Goal: Ask a question: Ask a question

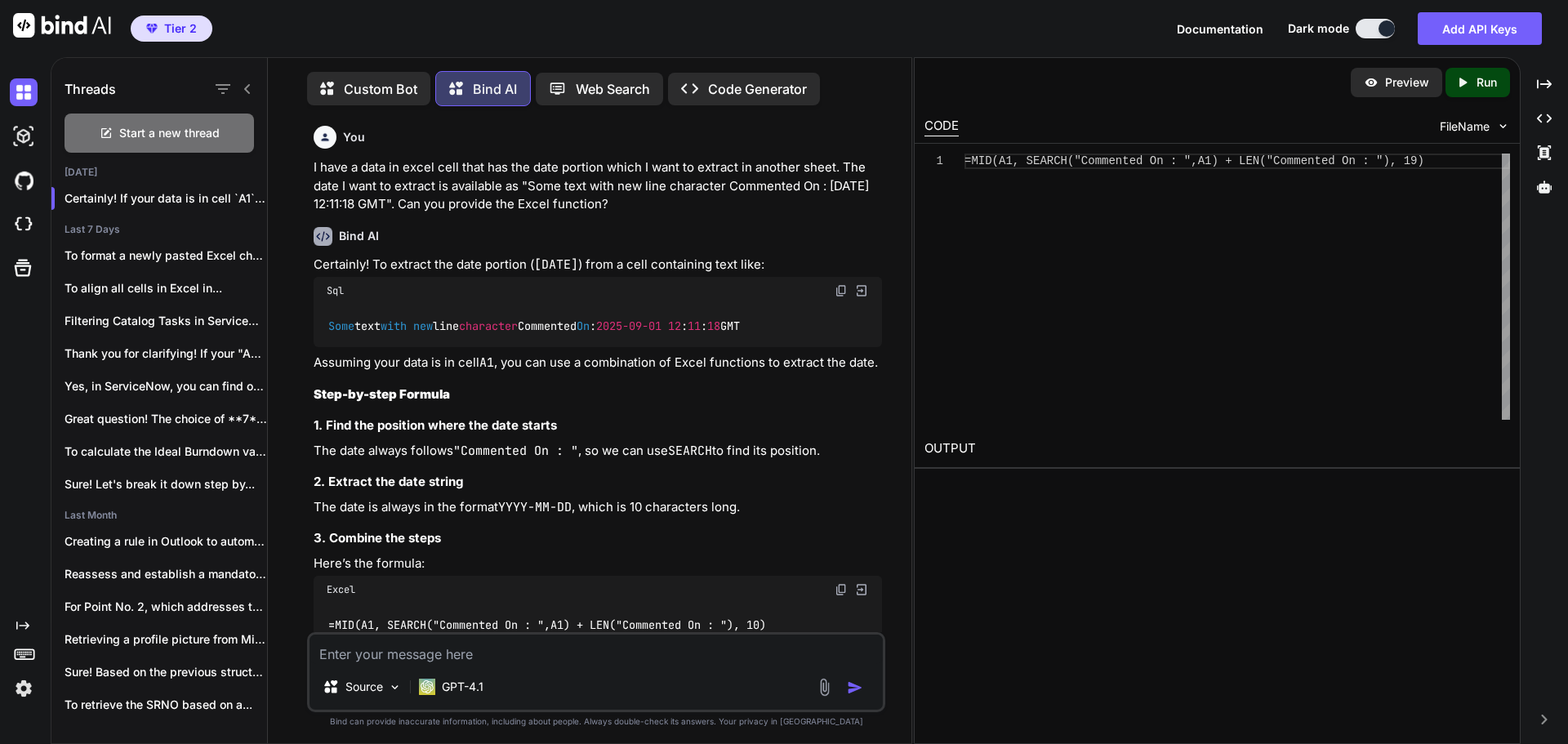
scroll to position [1990, 0]
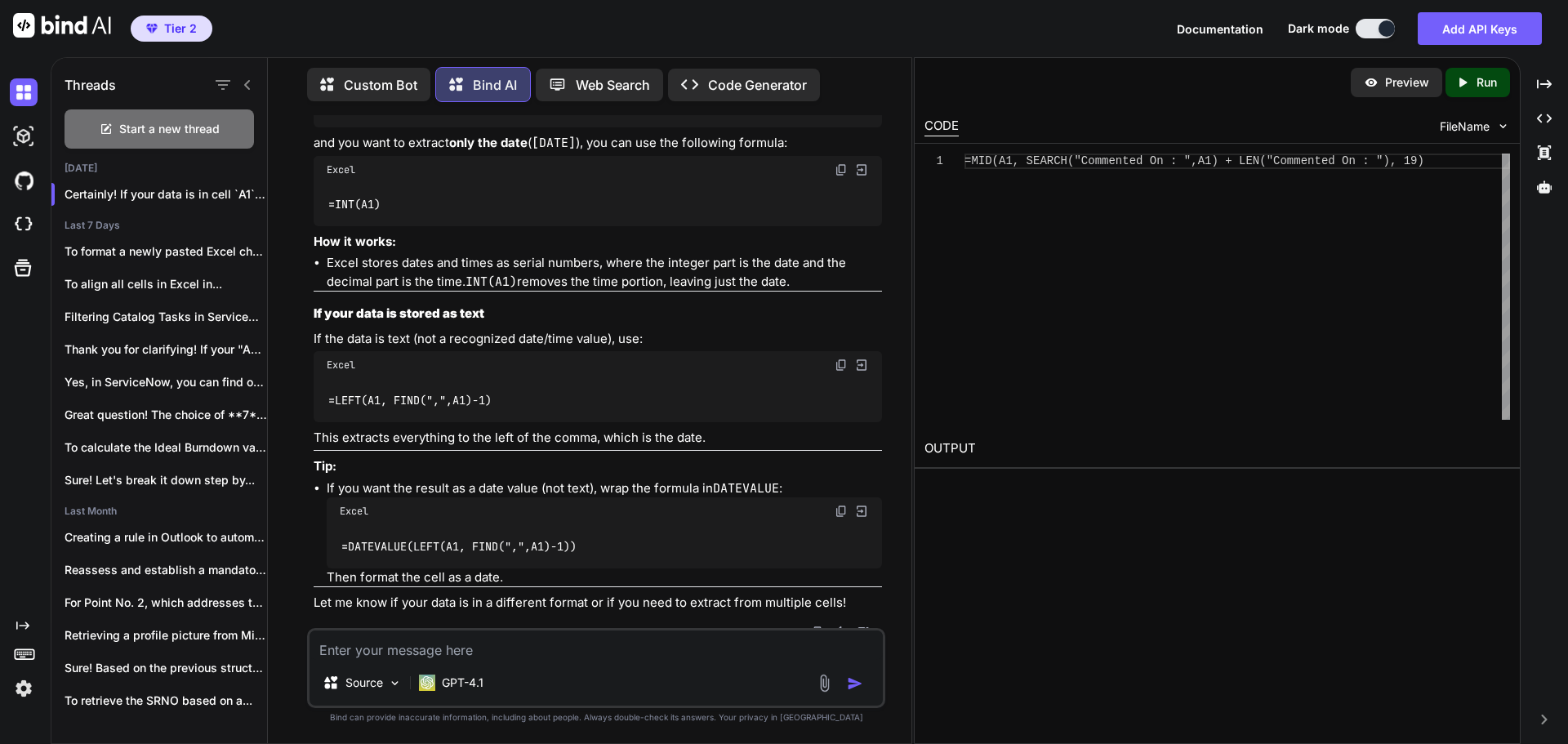
click at [625, 651] on textarea at bounding box center [596, 645] width 573 height 29
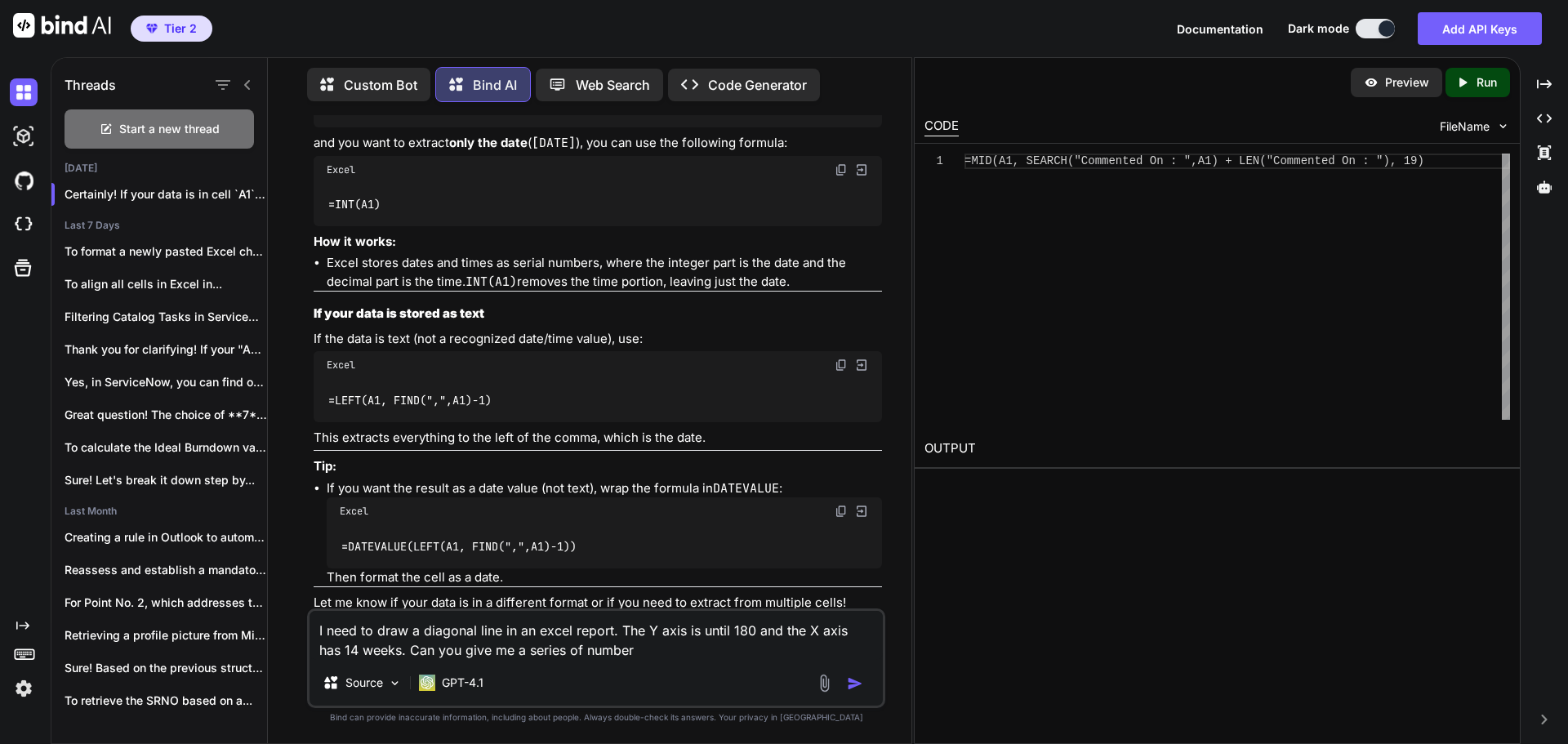
type textarea "I need to draw a diagonal line in an excel report. The Y axis is until 180 and …"
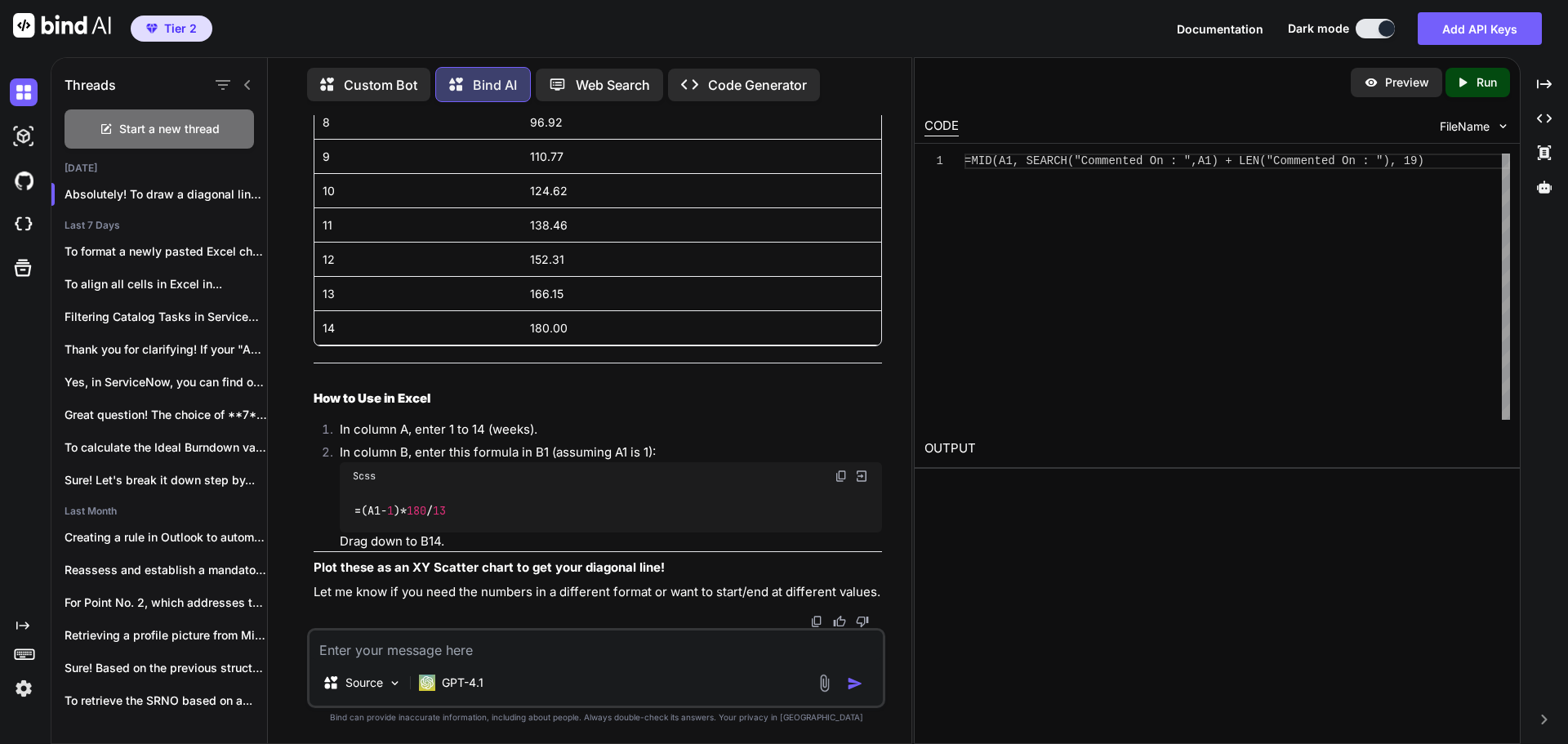
scroll to position [3553, 0]
click at [536, 652] on textarea at bounding box center [596, 645] width 573 height 29
type textarea "Can you give me whole numbers. I want to start from 9"
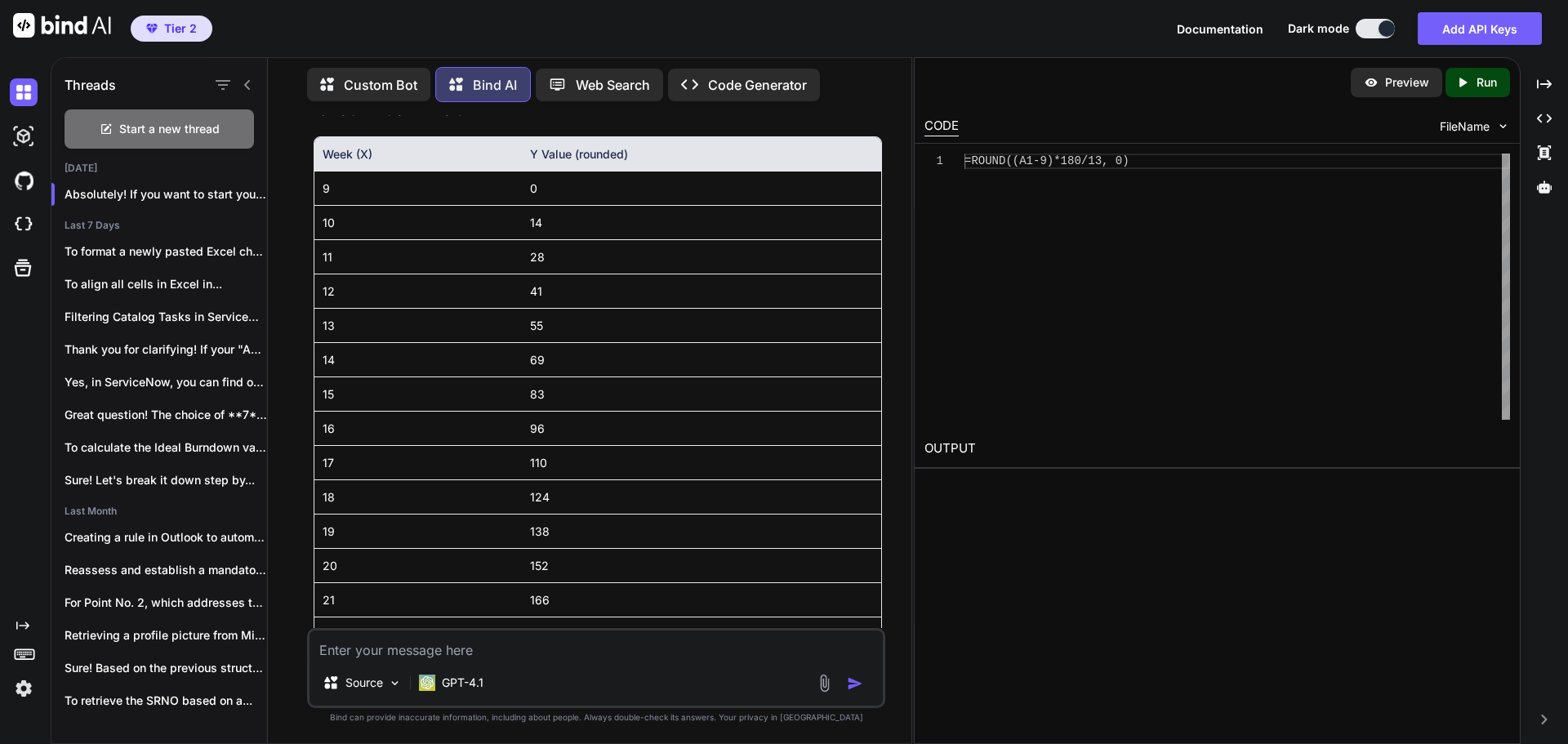
scroll to position [4705, 0]
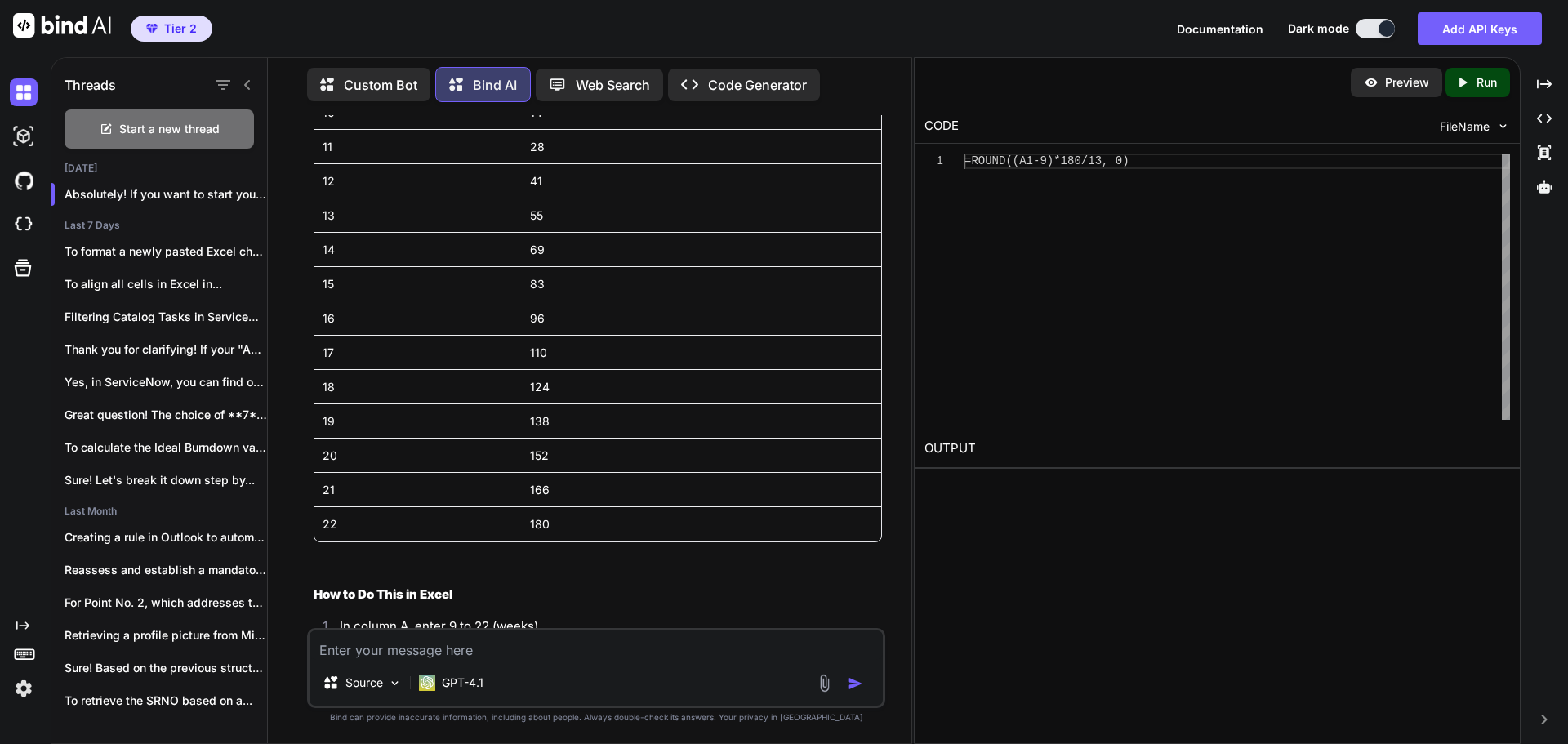
click at [572, 646] on textarea at bounding box center [596, 645] width 573 height 29
type textarea "No, the week starts from 1 until 14. The diagonal line is 9 at the 14th week"
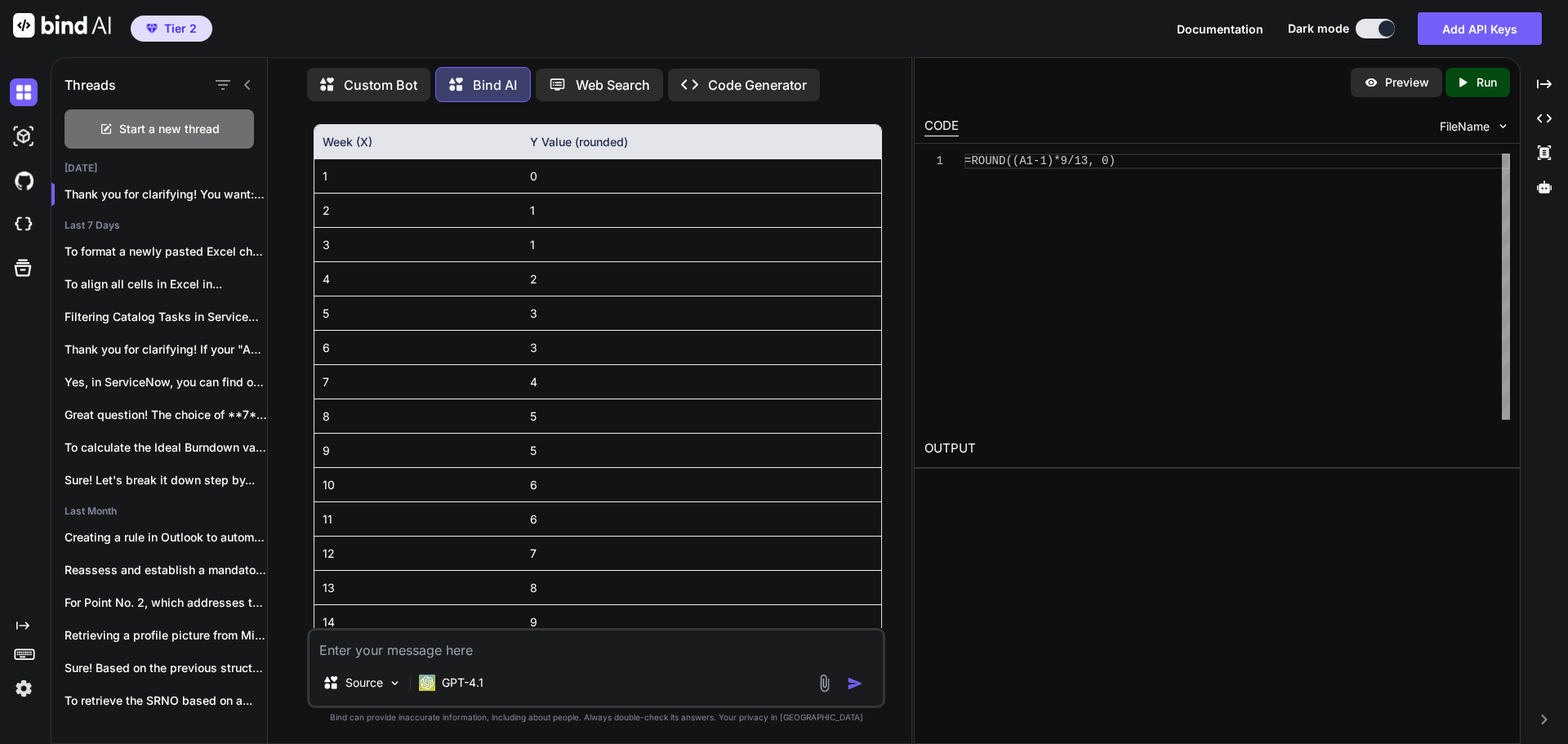
scroll to position [6005, 0]
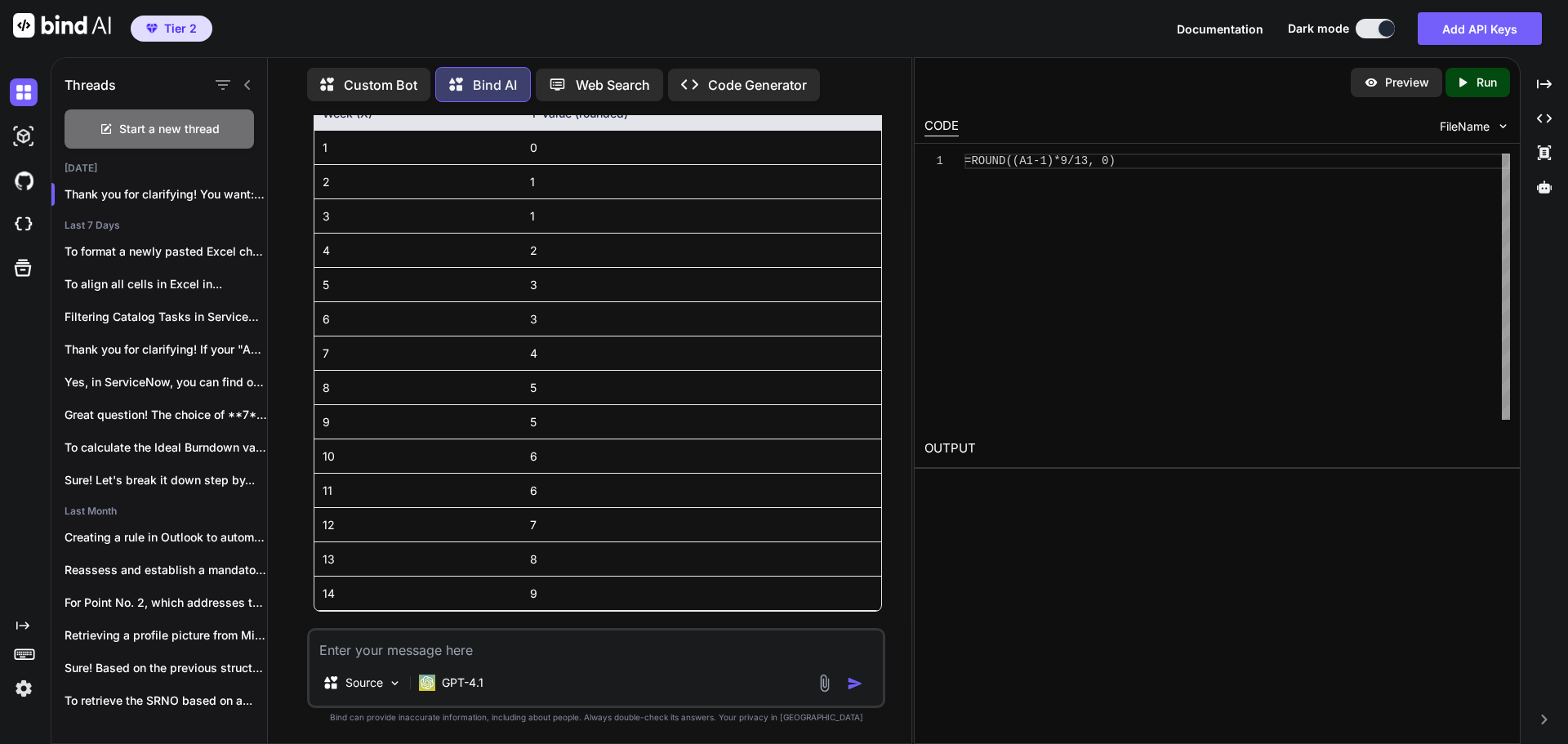
click at [373, 644] on textarea at bounding box center [596, 645] width 573 height 29
type textarea "No my 14th week is 9, so the 1st week will have the highest value"
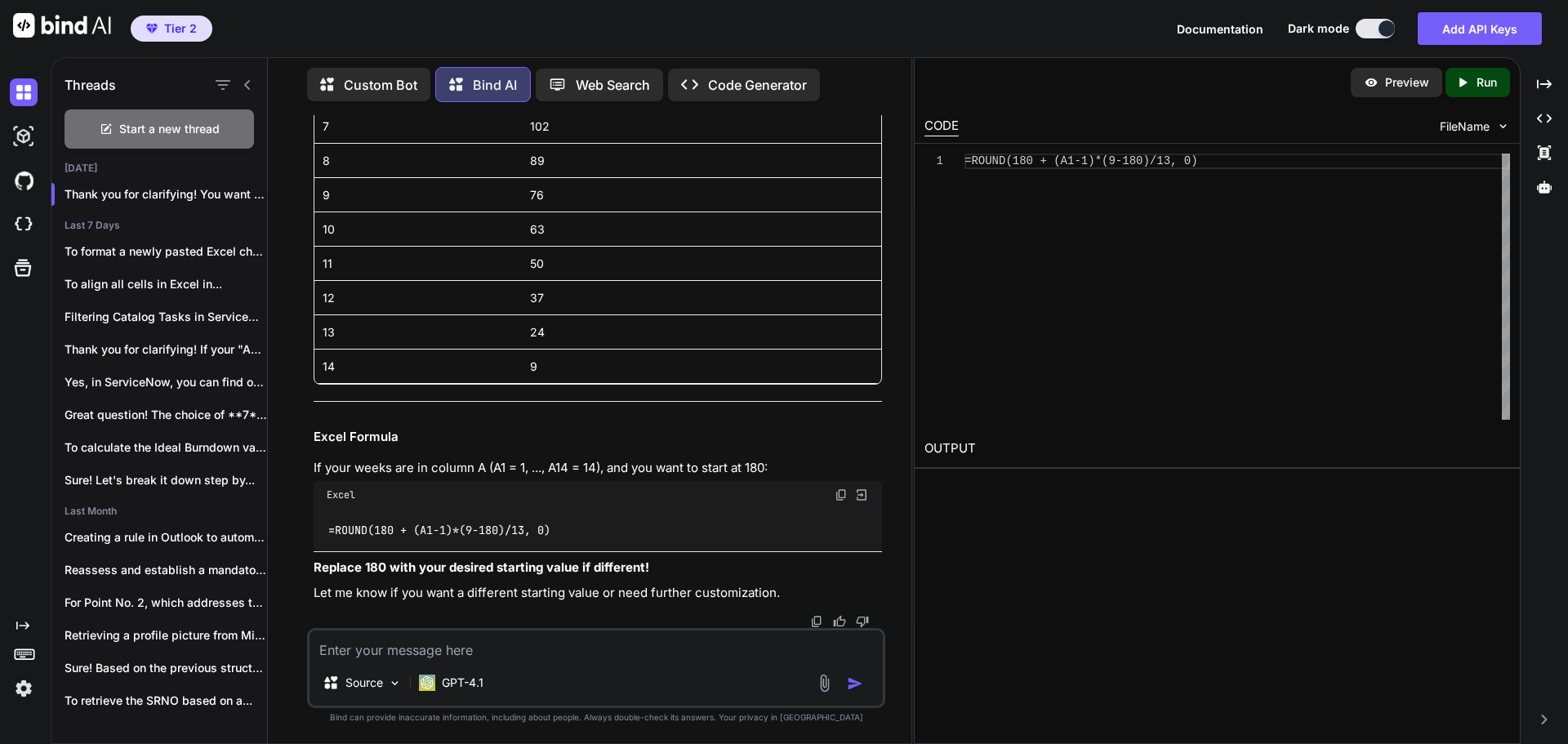
scroll to position [7877, 0]
click at [592, 648] on textarea at bounding box center [596, 645] width 573 height 29
type textarea "Can I have a smaller values so it stops at 170?"
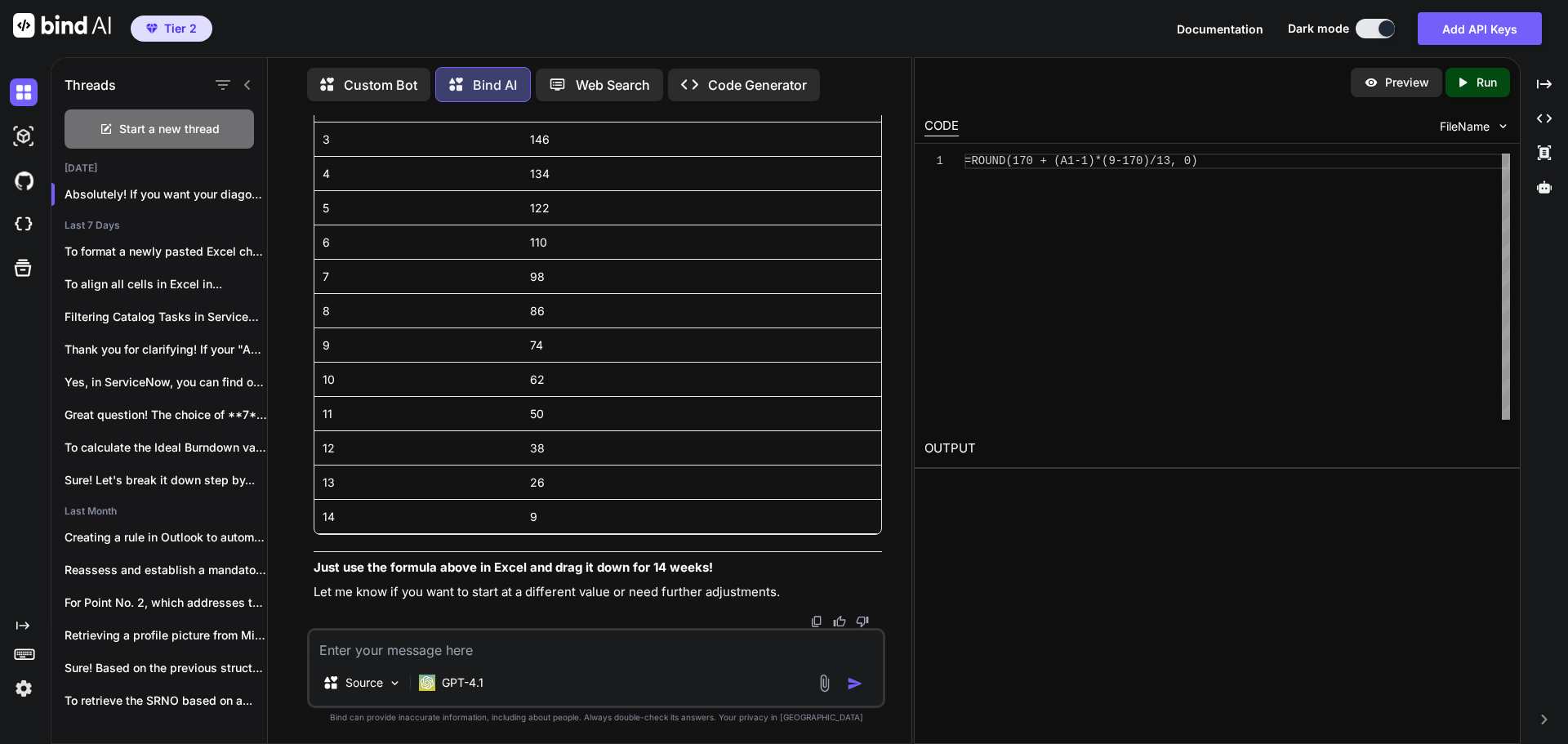
scroll to position [9030, 0]
click at [438, 654] on textarea at bounding box center [596, 645] width 573 height 29
type textarea "This time I want to start from 13 and go until 110. Also add week 0 this time"
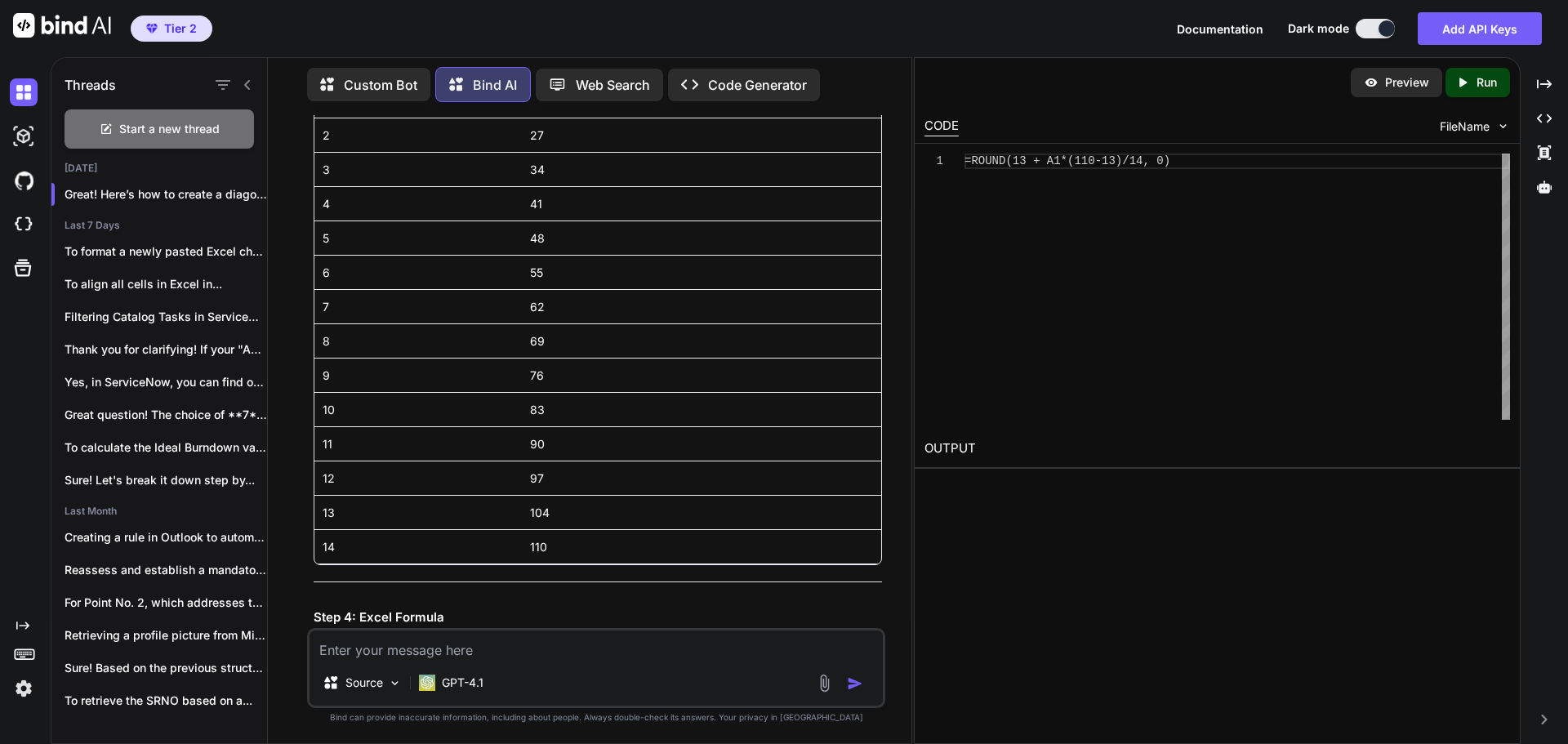
scroll to position [10236, 0]
